Goal: Use online tool/utility: Utilize a website feature to perform a specific function

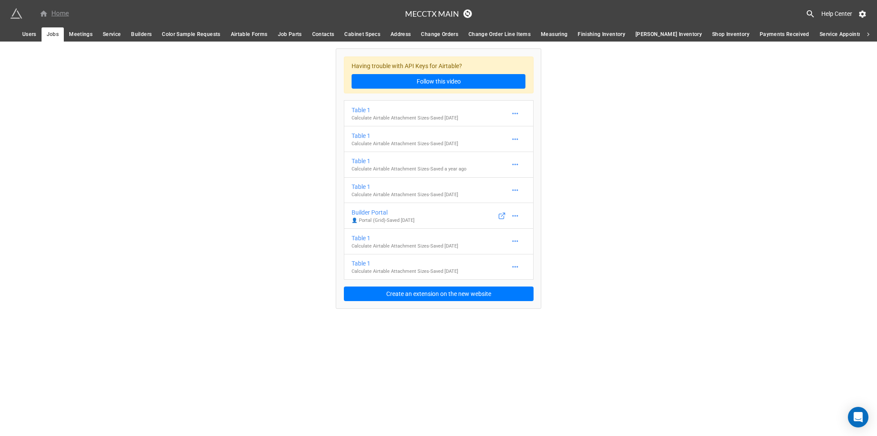
click at [63, 12] on div "Home" at bounding box center [54, 14] width 30 height 10
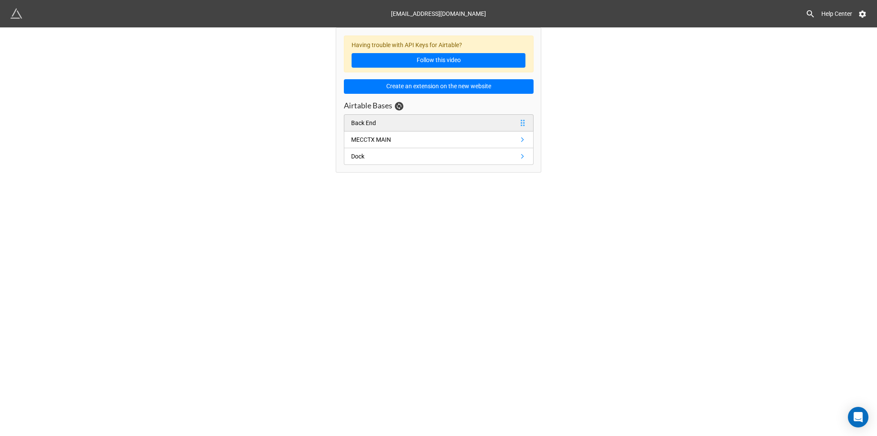
click at [391, 120] on link "Back End" at bounding box center [439, 122] width 190 height 17
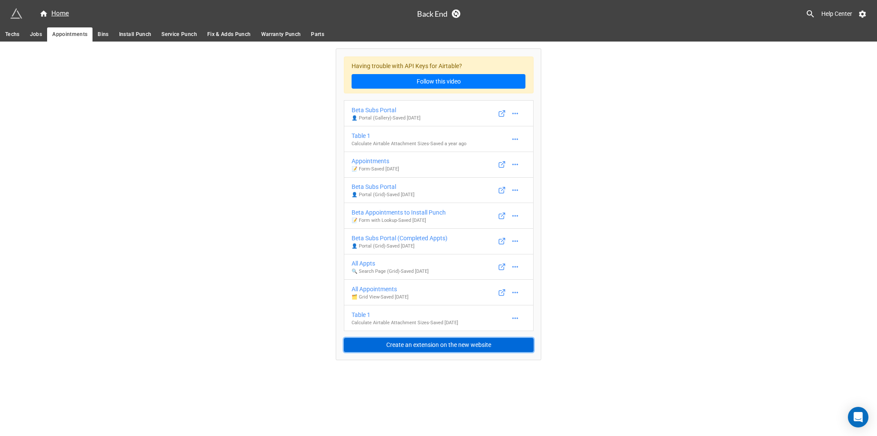
click at [443, 345] on button "Create an extension on the new website" at bounding box center [439, 345] width 190 height 15
